Goal: Check status: Check status

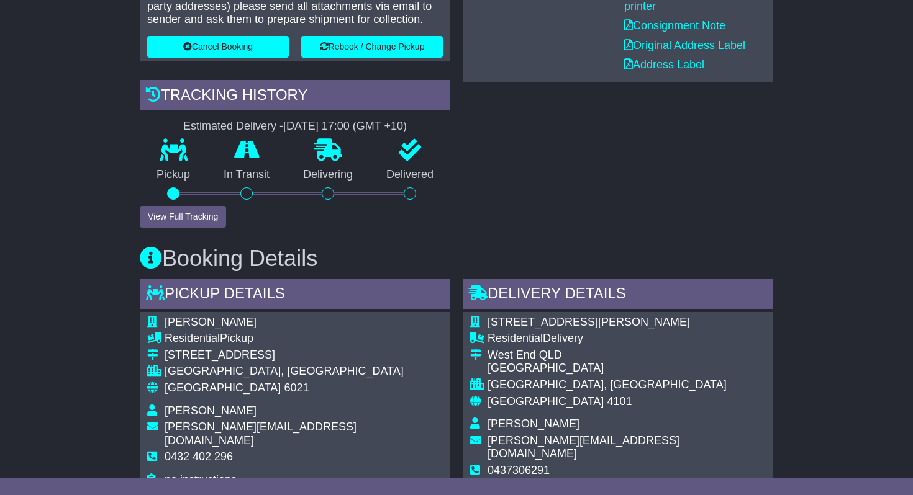
scroll to position [391, 0]
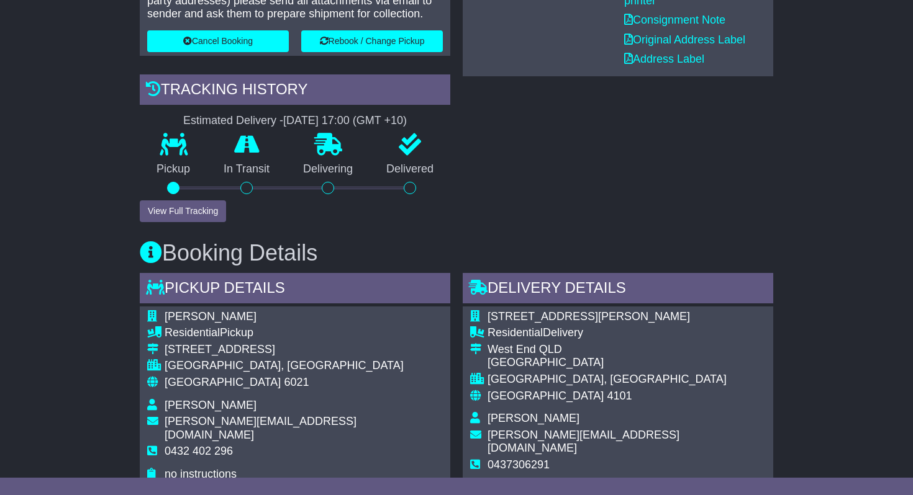
click at [206, 214] on button "View Full Tracking" at bounding box center [183, 212] width 86 height 22
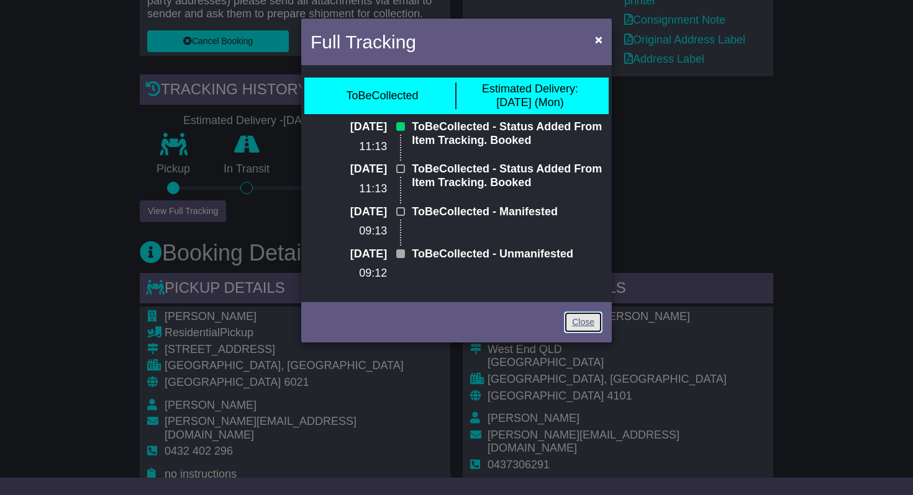
click at [589, 325] on link "Close" at bounding box center [583, 323] width 38 height 22
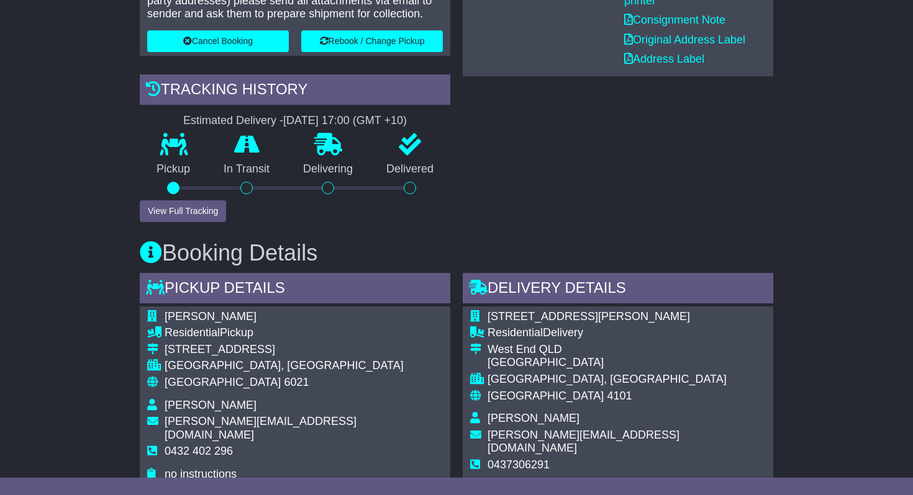
click at [245, 185] on div at bounding box center [246, 188] width 12 height 12
click at [196, 208] on button "View Full Tracking" at bounding box center [183, 212] width 86 height 22
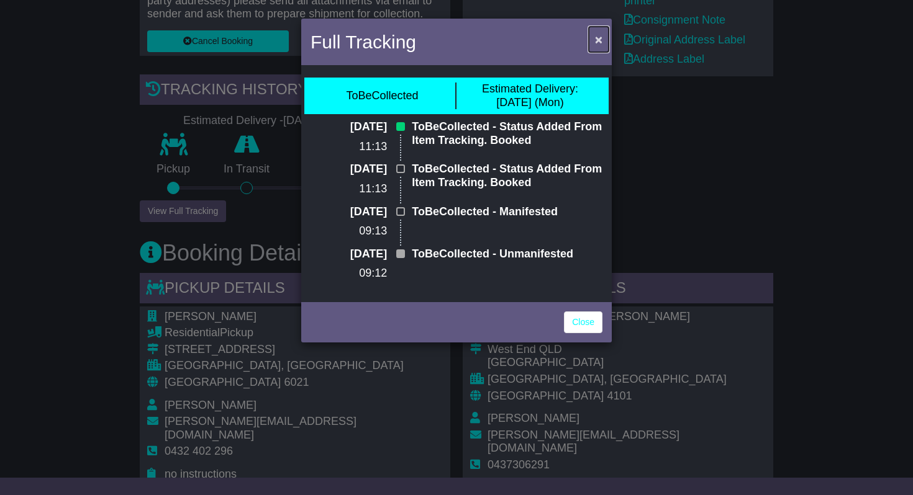
click at [599, 39] on span "×" at bounding box center [598, 39] width 7 height 14
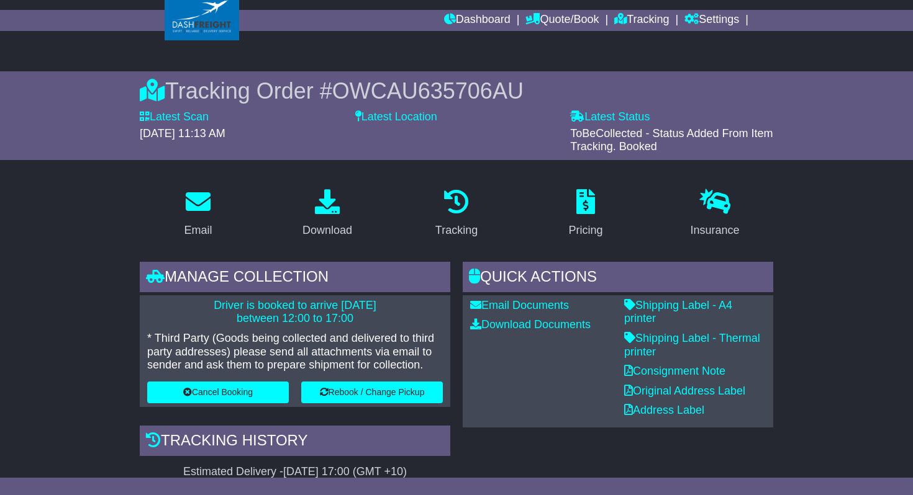
scroll to position [0, 0]
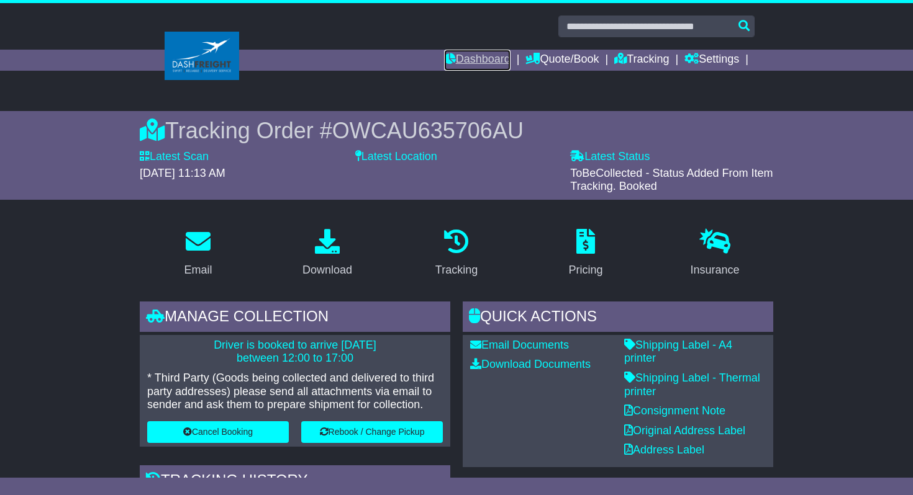
click at [490, 62] on link "Dashboard" at bounding box center [477, 60] width 66 height 21
